Goal: Transaction & Acquisition: Subscribe to service/newsletter

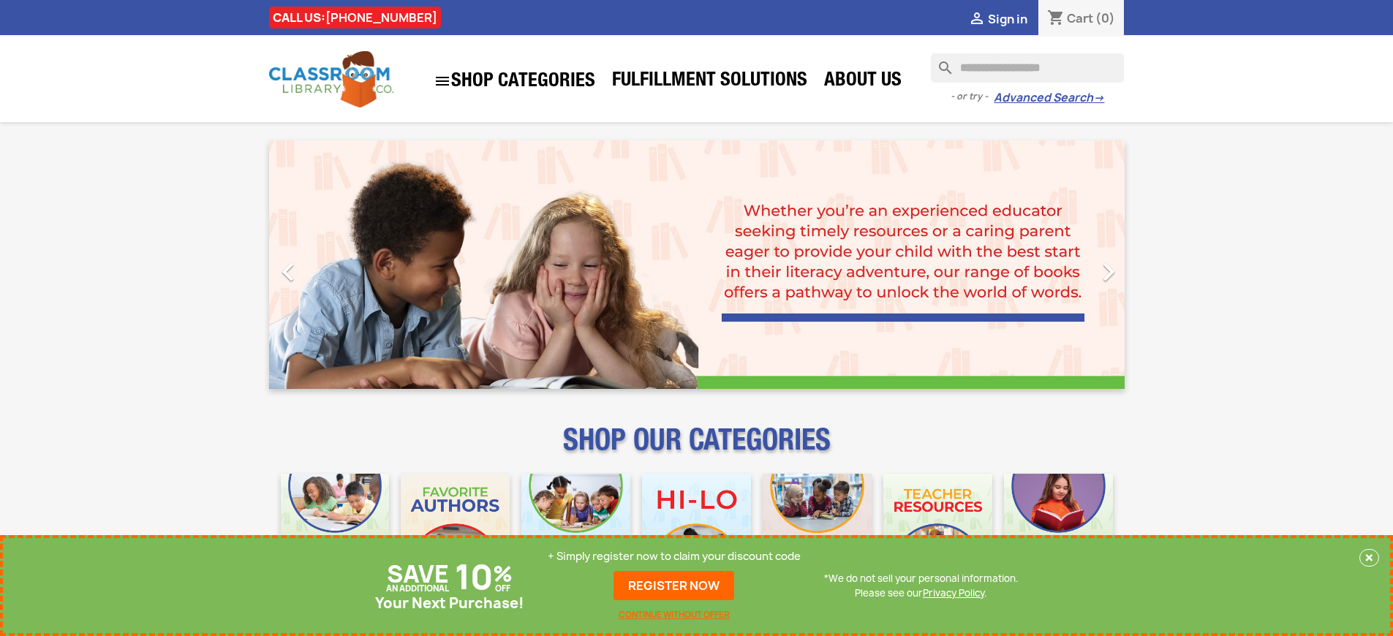
click at [674, 557] on p "+ Simply register now to claim your discount code" at bounding box center [674, 556] width 253 height 15
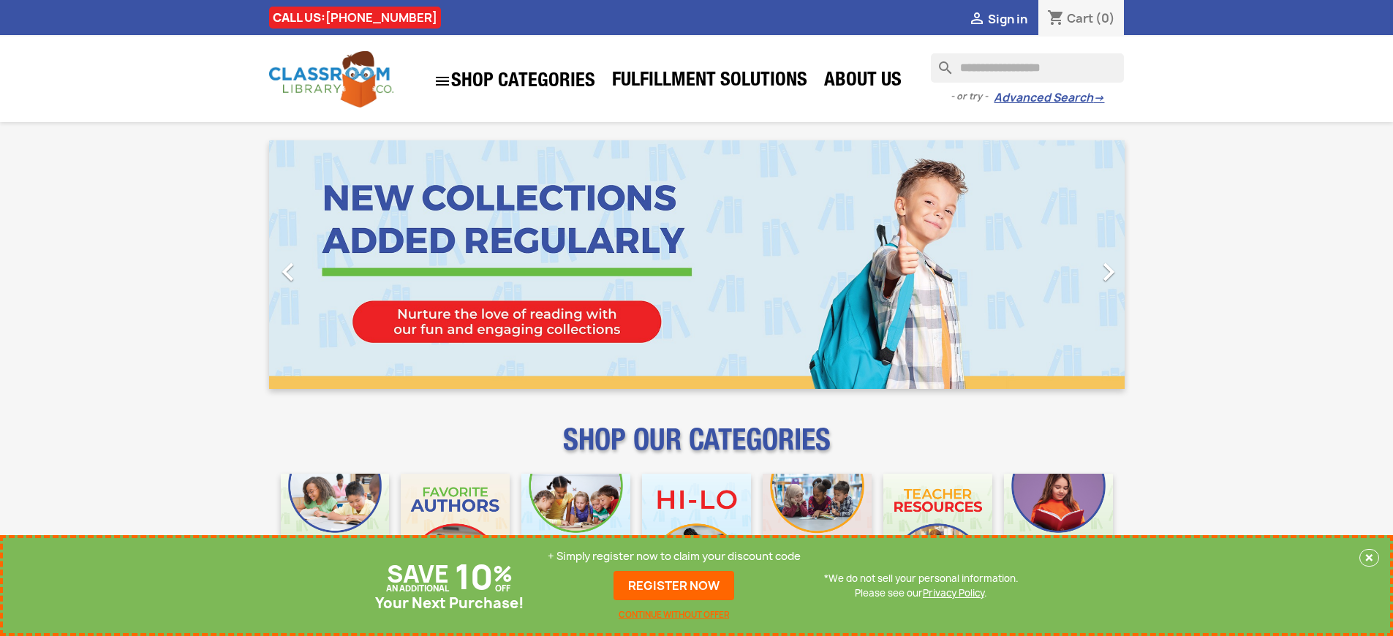
click at [674, 557] on p "+ Simply register now to claim your discount code" at bounding box center [674, 556] width 253 height 15
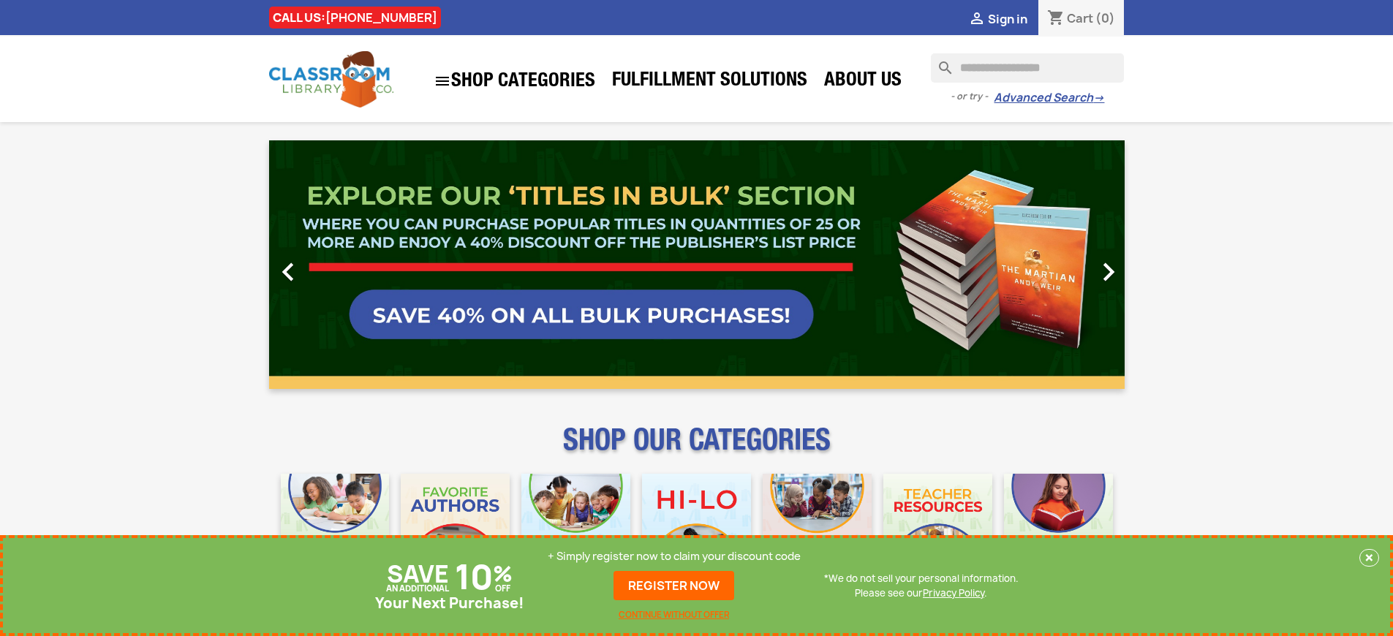
click at [674, 557] on p "+ Simply register now to claim your discount code" at bounding box center [674, 556] width 253 height 15
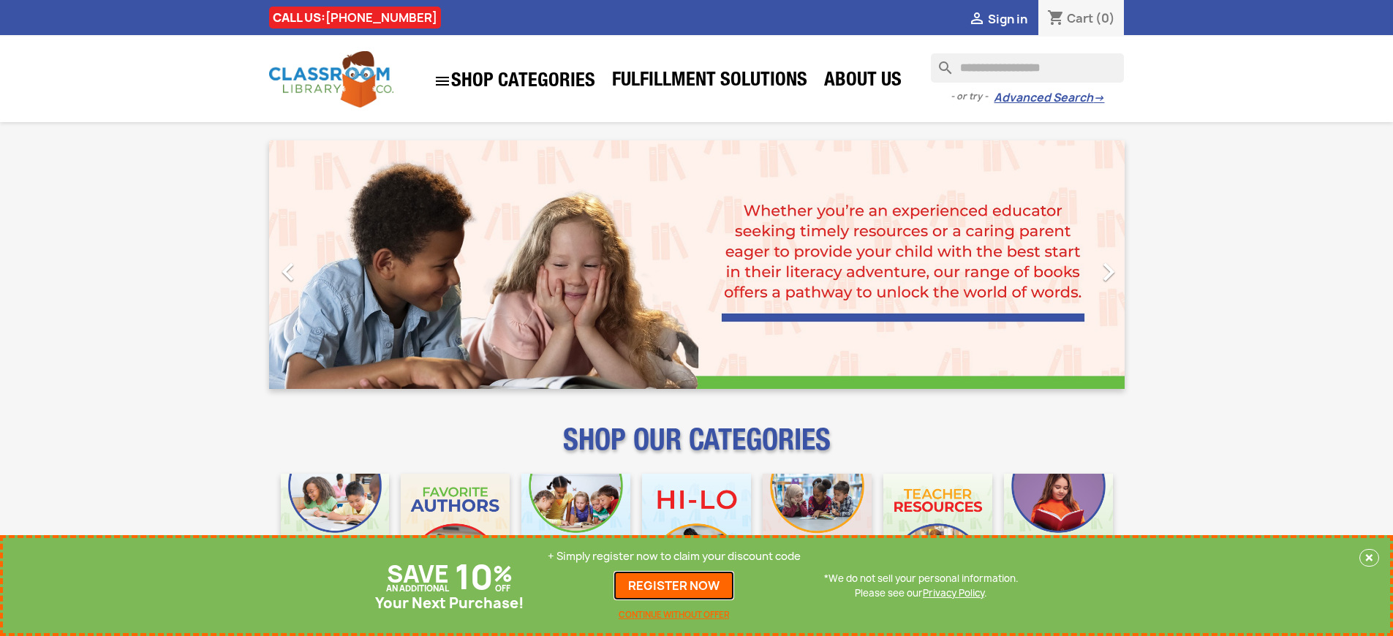
click at [674, 586] on link "REGISTER NOW" at bounding box center [674, 585] width 121 height 29
click at [674, 557] on p "+ Simply register now to claim your discount code" at bounding box center [674, 556] width 253 height 15
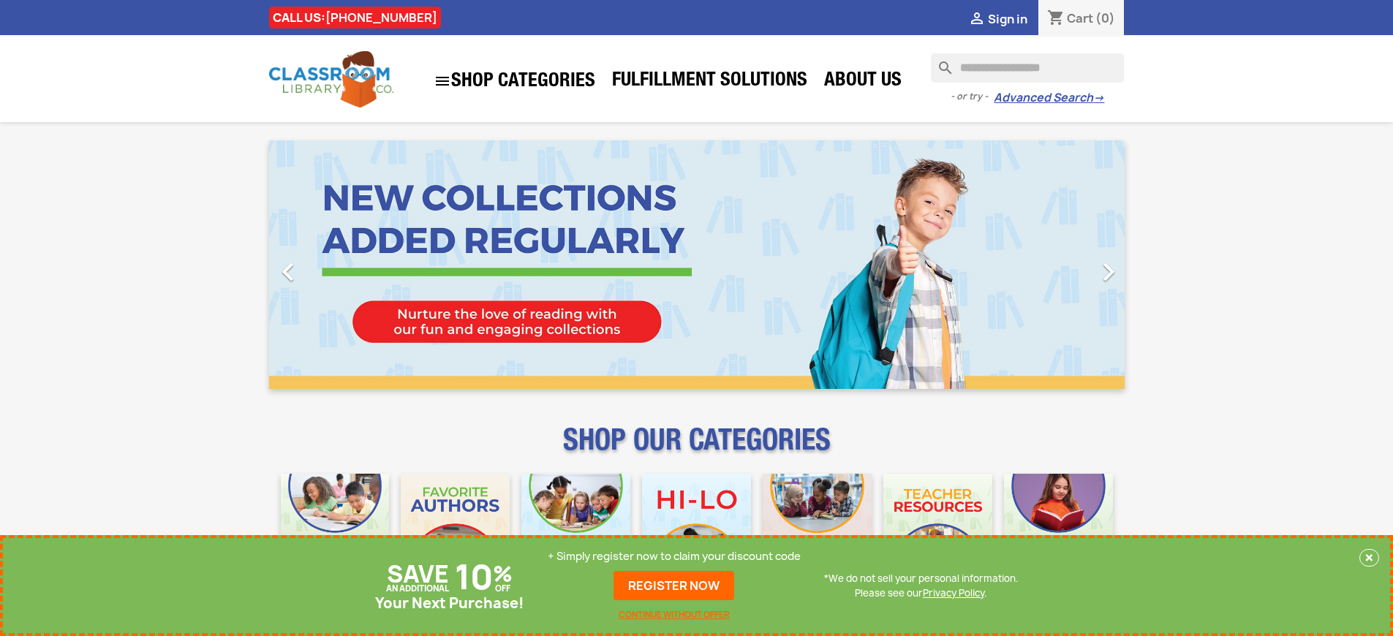
click at [674, 557] on p "+ Simply register now to claim your discount code" at bounding box center [674, 556] width 253 height 15
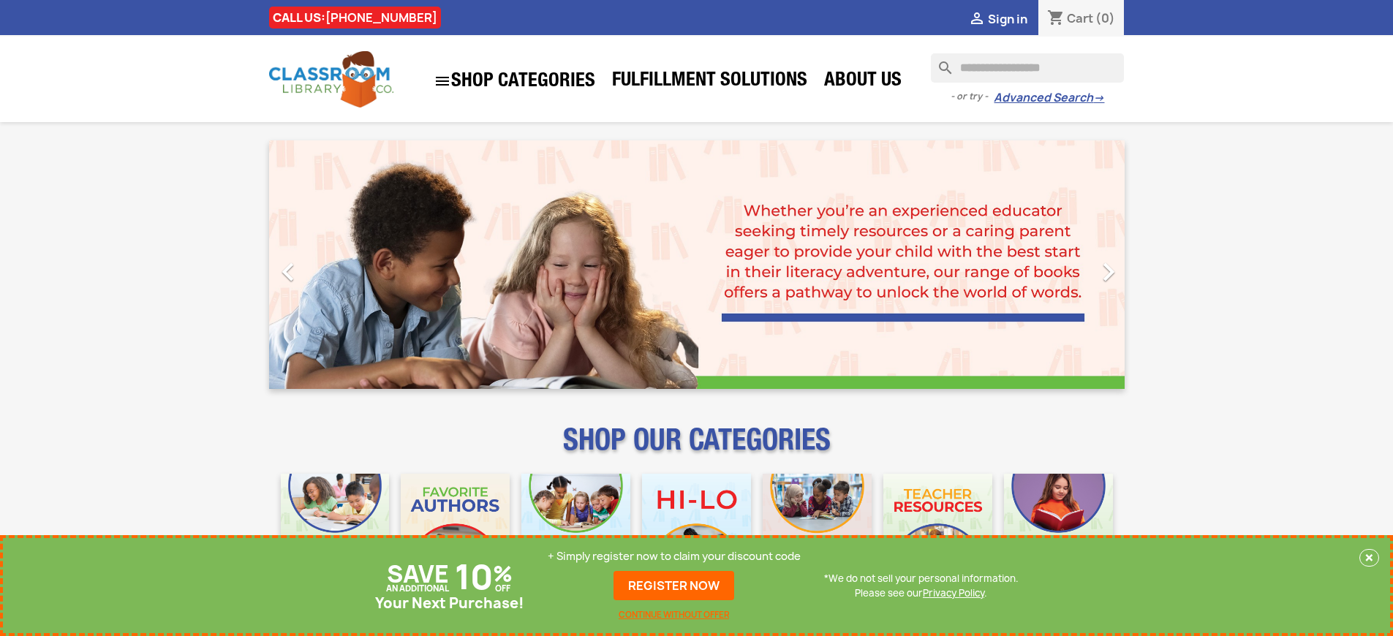
click at [674, 557] on p "+ Simply register now to claim your discount code" at bounding box center [674, 556] width 253 height 15
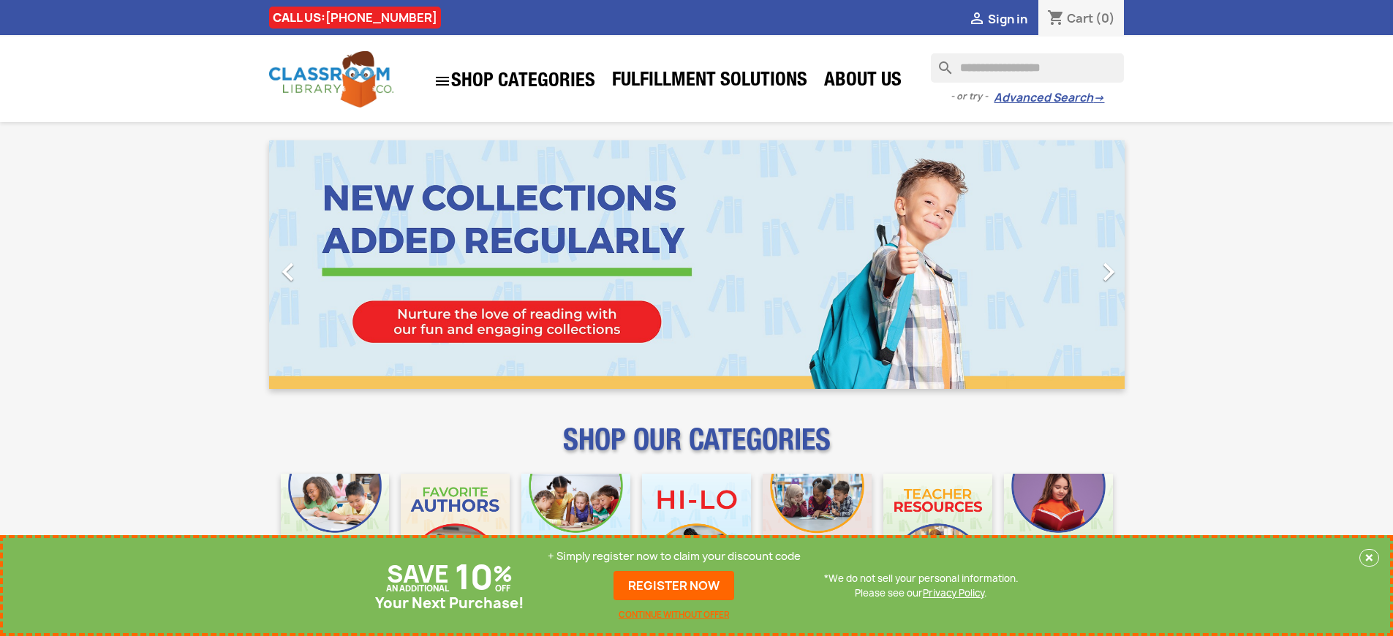
click at [674, 557] on p "+ Simply register now to claim your discount code" at bounding box center [674, 556] width 253 height 15
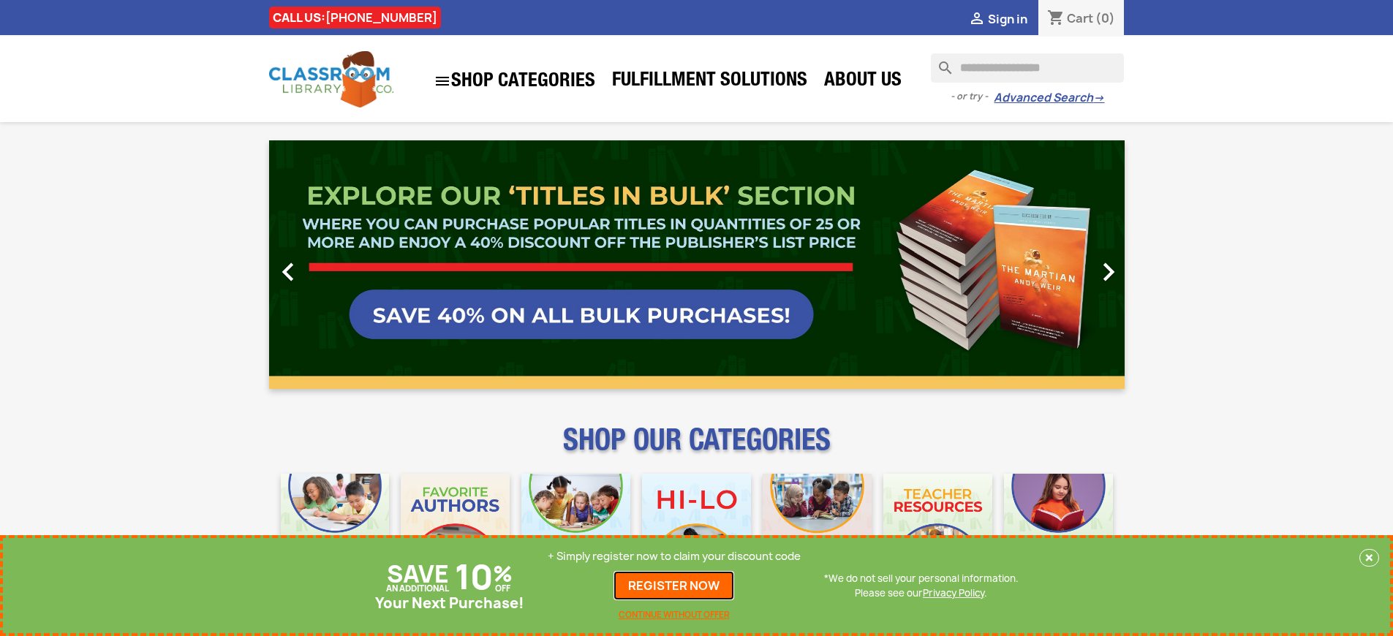
click at [674, 586] on link "REGISTER NOW" at bounding box center [674, 585] width 121 height 29
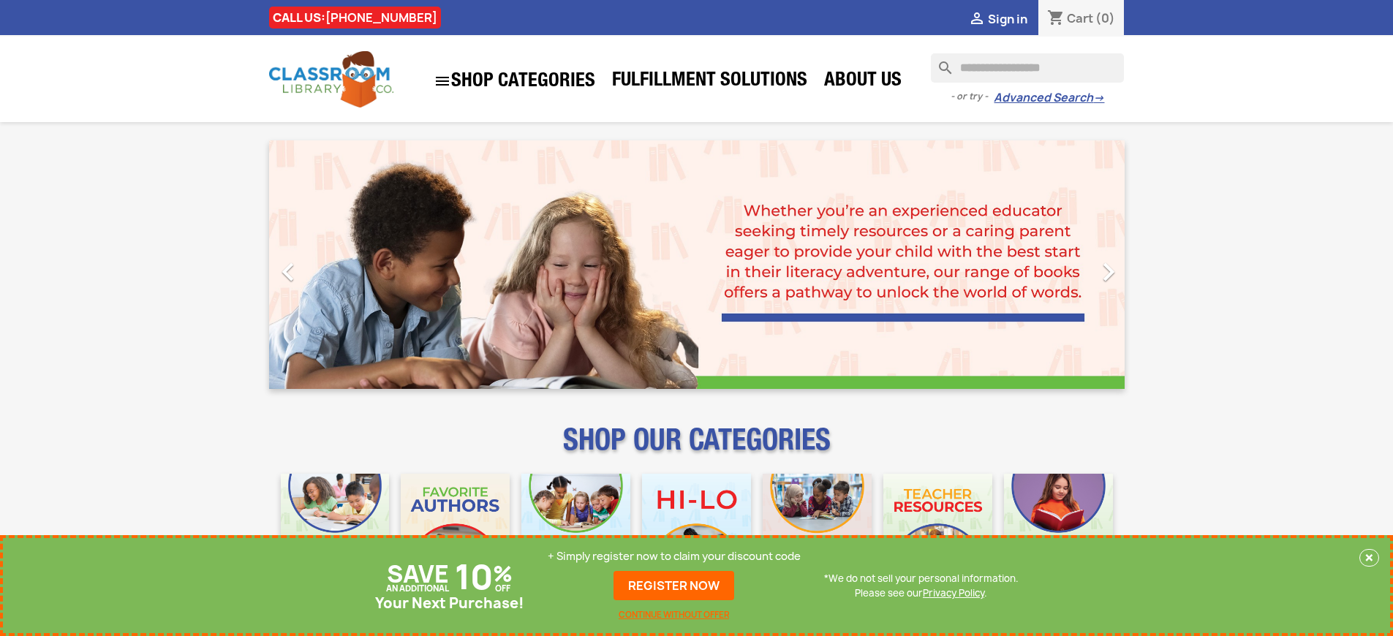
click at [674, 557] on p "+ Simply register now to claim your discount code" at bounding box center [674, 556] width 253 height 15
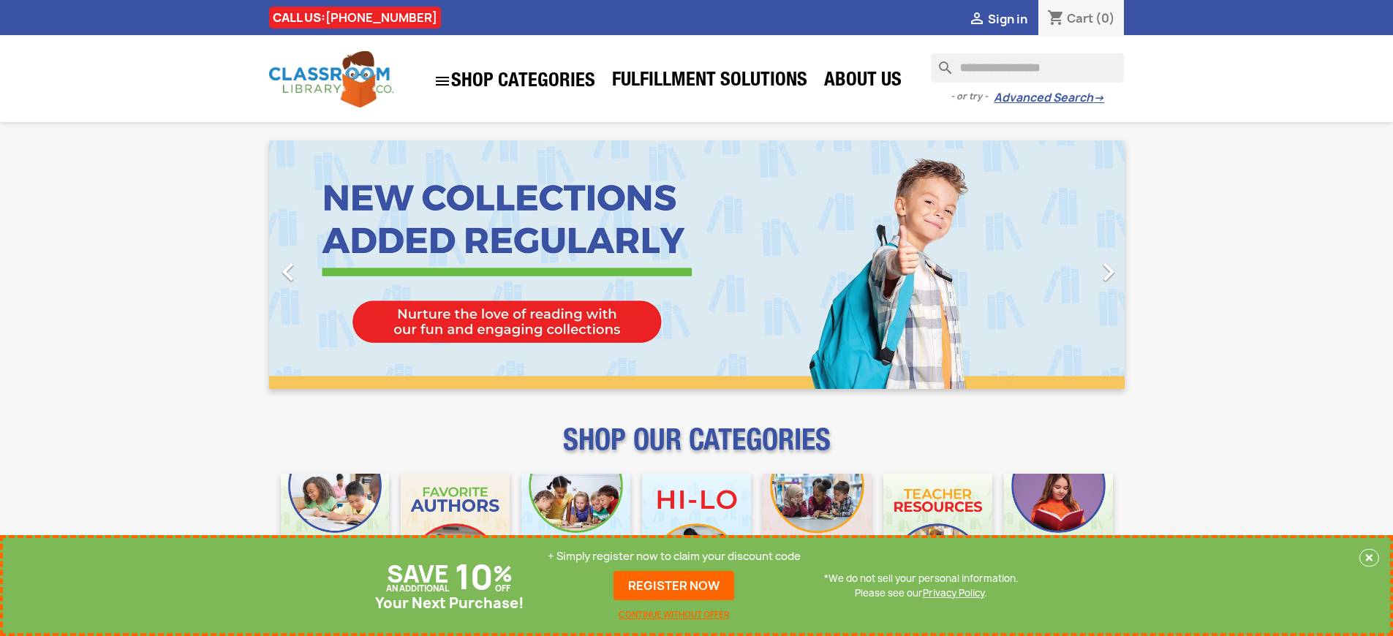
click at [674, 557] on p "+ Simply register now to claim your discount code" at bounding box center [674, 556] width 253 height 15
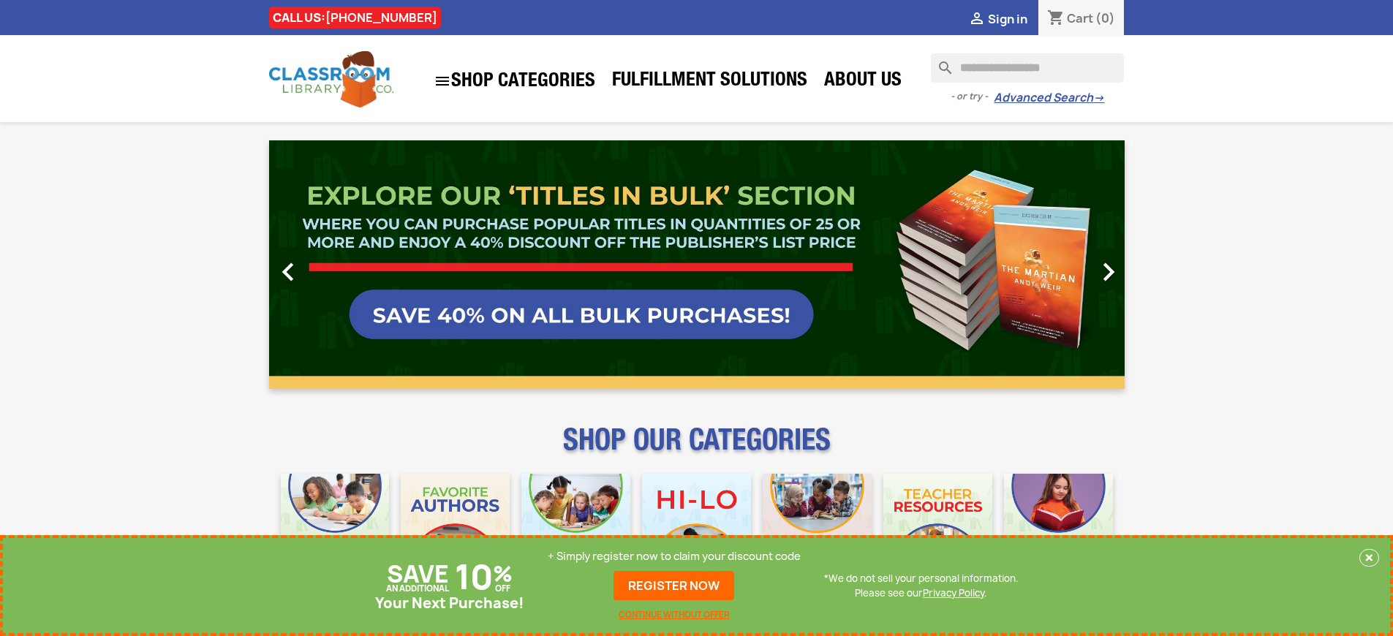
click at [674, 586] on link "REGISTER NOW" at bounding box center [674, 585] width 121 height 29
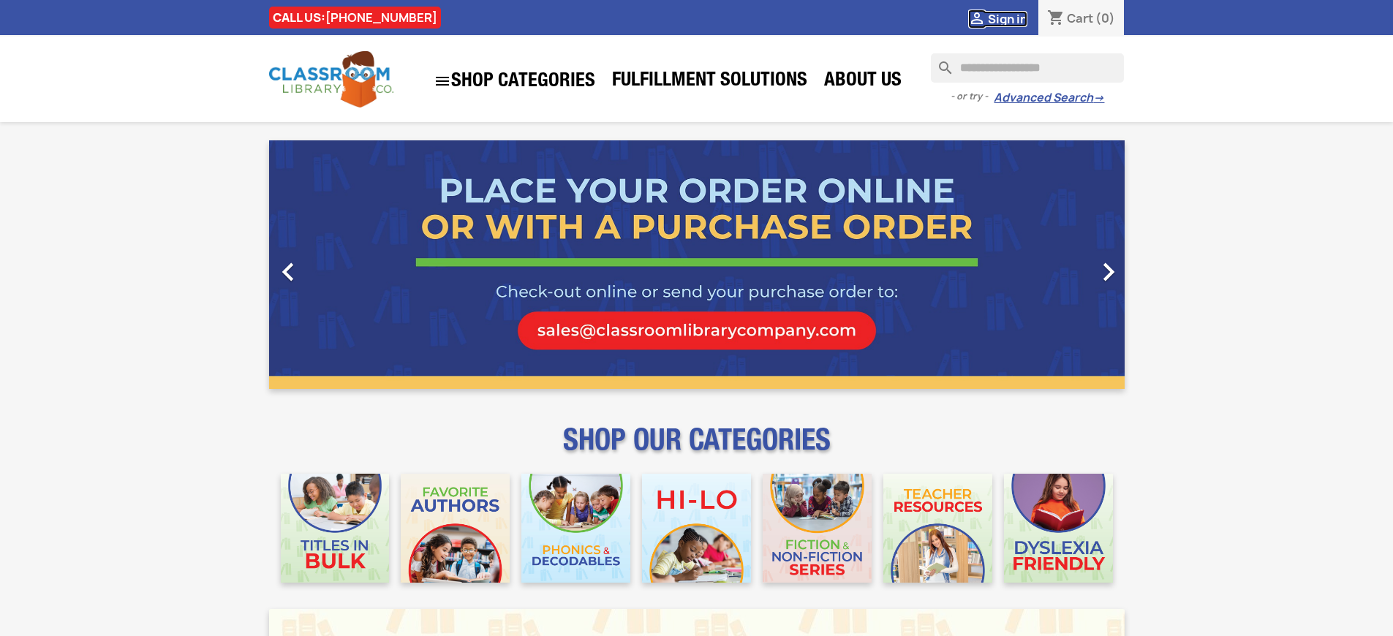
click at [1007, 18] on span "Sign in" at bounding box center [1007, 19] width 39 height 16
